Goal: Task Accomplishment & Management: Manage account settings

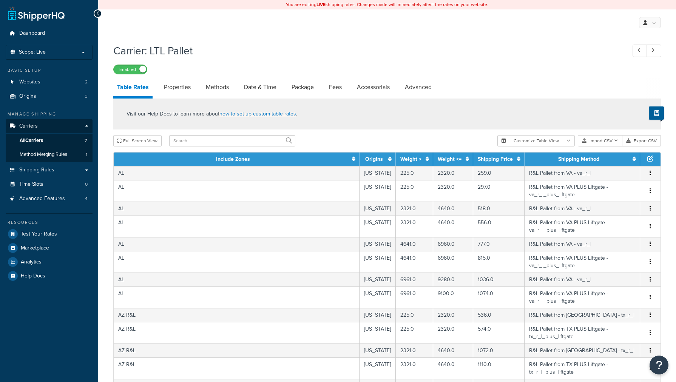
select select "25"
click at [210, 140] on input "text" at bounding box center [232, 140] width 126 height 11
type input "wi"
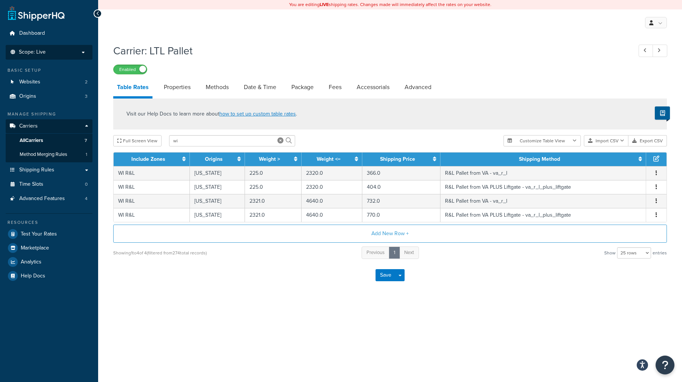
click at [72, 57] on li "Scope: Live" at bounding box center [49, 52] width 87 height 15
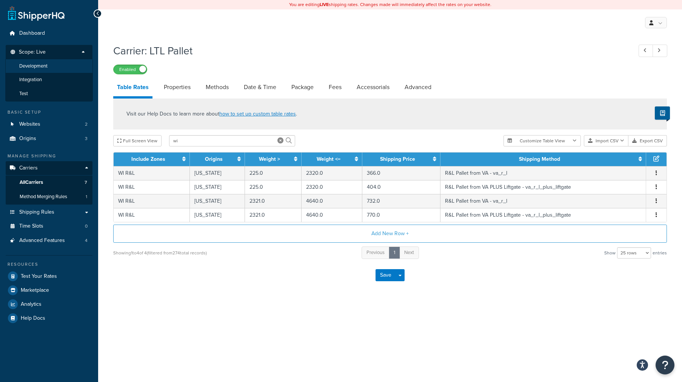
click at [72, 69] on li "Development" at bounding box center [49, 66] width 88 height 14
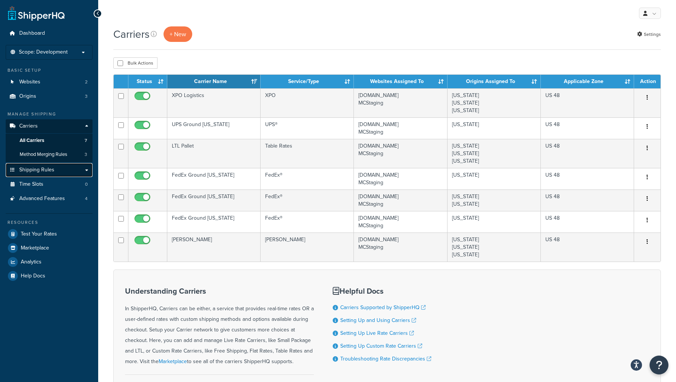
click at [56, 167] on link "Shipping Rules" at bounding box center [49, 170] width 87 height 14
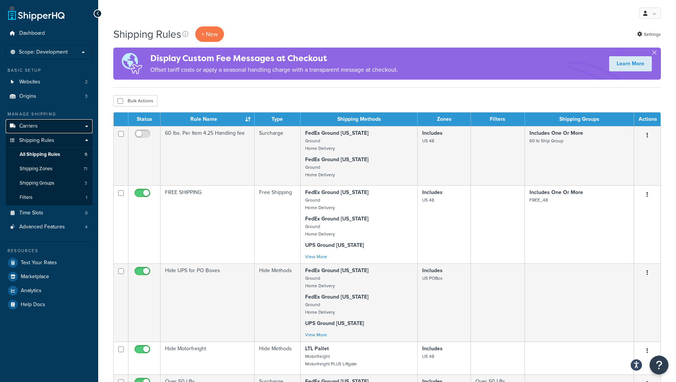
click at [53, 126] on link "Carriers" at bounding box center [49, 126] width 87 height 14
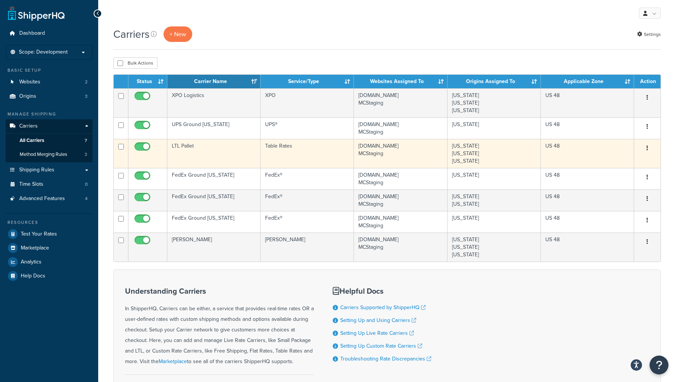
click at [193, 157] on td "LTL Pallet" at bounding box center [213, 153] width 93 height 29
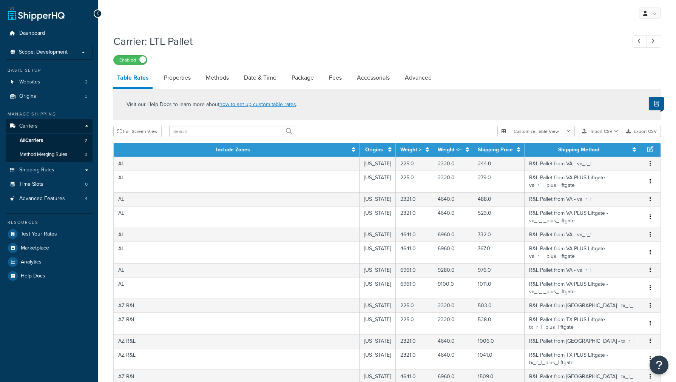
select select "25"
click at [203, 136] on input "text" at bounding box center [232, 131] width 126 height 11
type input "wi"
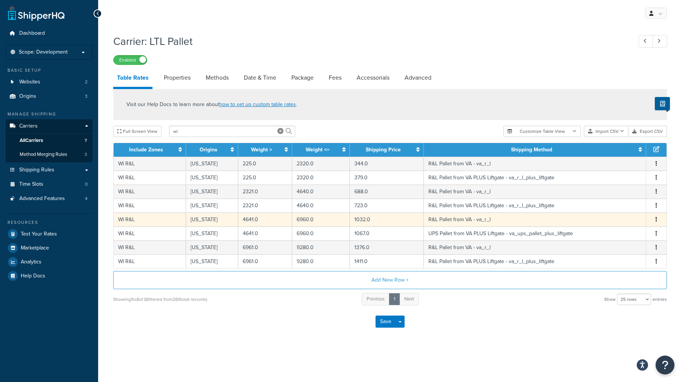
click at [658, 219] on button "button" at bounding box center [657, 220] width 6 height 8
click at [619, 235] on div "Delete" at bounding box center [619, 235] width 54 height 15
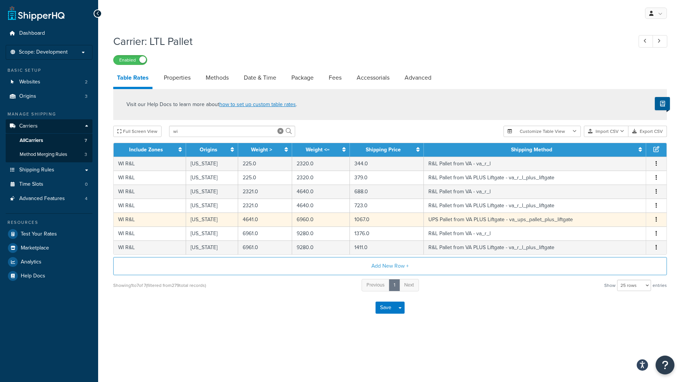
click at [658, 221] on button "button" at bounding box center [657, 220] width 6 height 8
click at [617, 237] on div "Delete" at bounding box center [619, 235] width 54 height 15
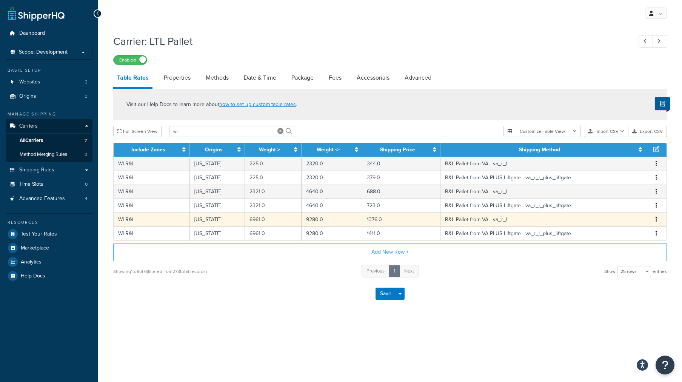
click at [658, 220] on button "button" at bounding box center [657, 220] width 6 height 8
click at [619, 237] on div "Delete" at bounding box center [619, 235] width 54 height 15
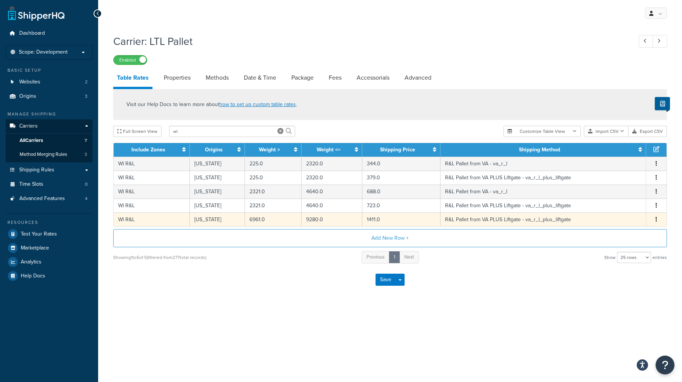
click at [655, 221] on button "button" at bounding box center [657, 220] width 6 height 8
click at [614, 236] on div "Delete" at bounding box center [619, 235] width 54 height 15
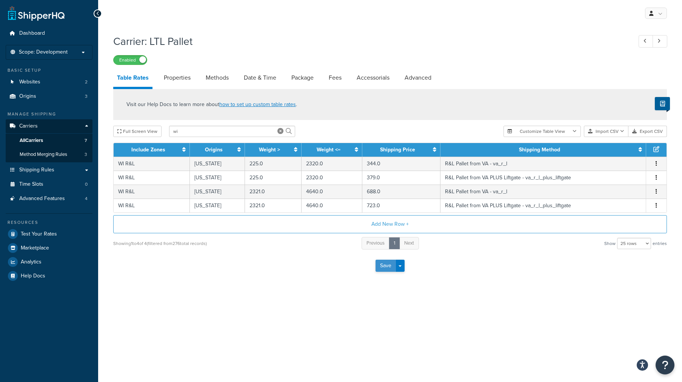
click at [380, 267] on button "Save" at bounding box center [386, 266] width 20 height 12
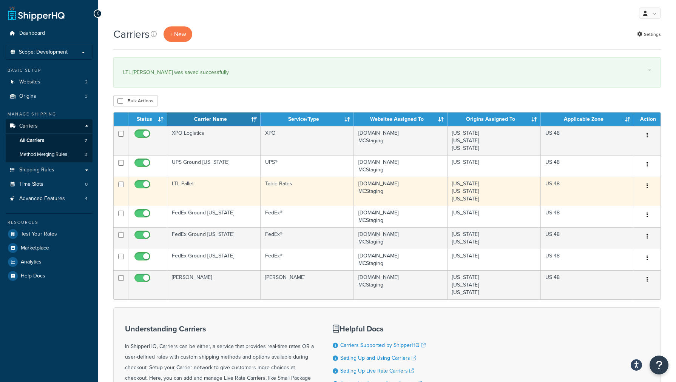
click at [213, 194] on td "LTL Pallet" at bounding box center [213, 191] width 93 height 29
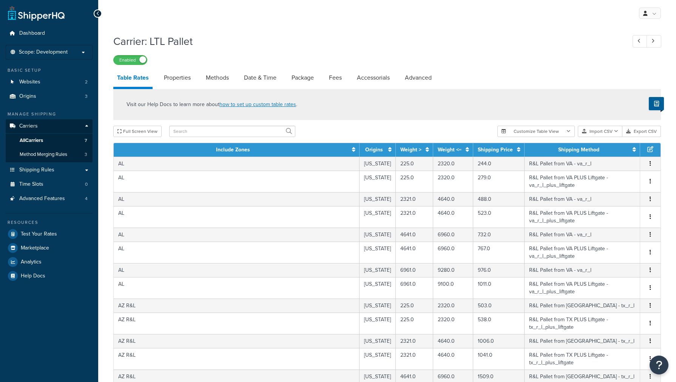
select select "25"
